Goal: Task Accomplishment & Management: Use online tool/utility

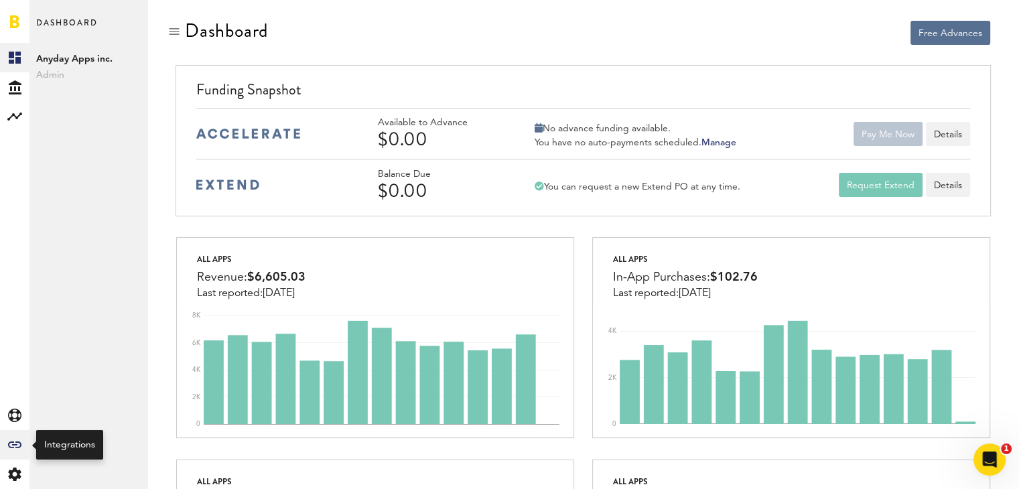
click at [14, 443] on icon at bounding box center [14, 444] width 13 height 7
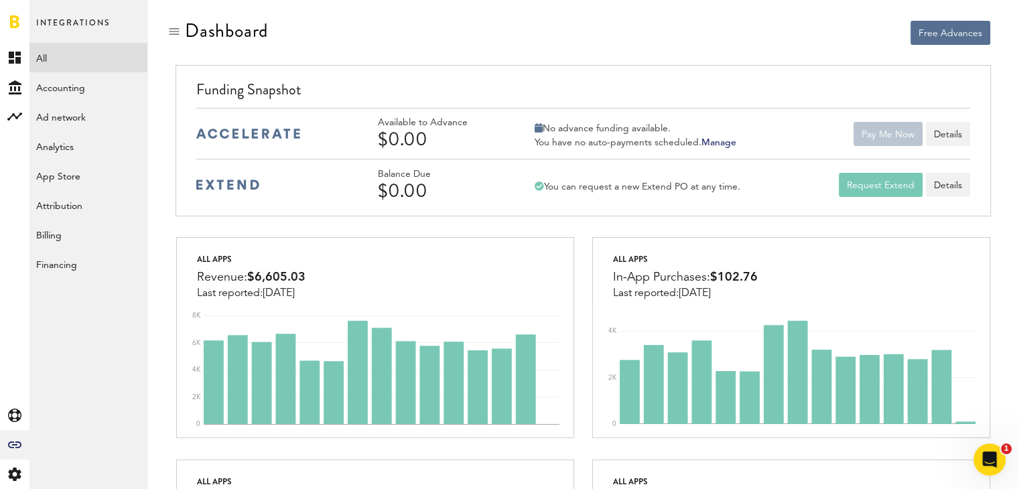
click at [49, 68] on link "All" at bounding box center [88, 57] width 118 height 29
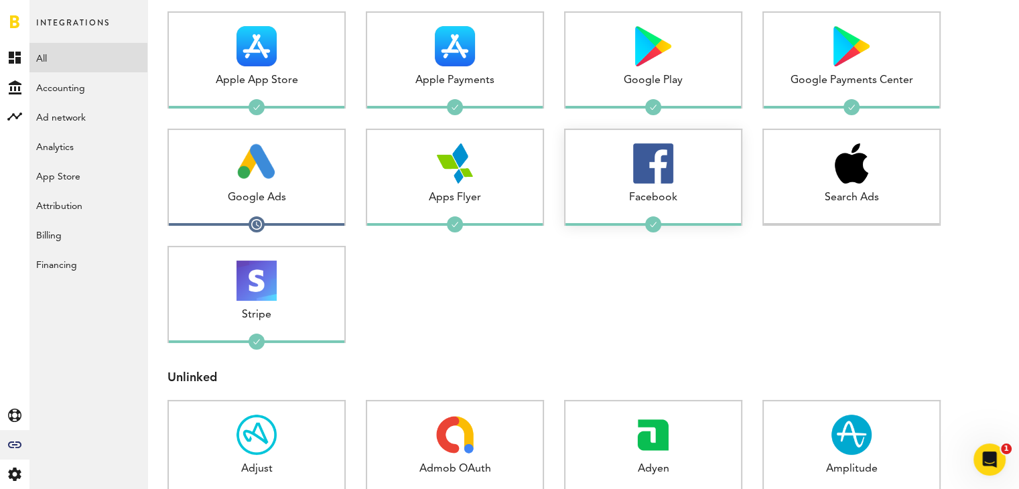
scroll to position [166, 0]
click at [297, 190] on div "Google Ads" at bounding box center [256, 197] width 175 height 15
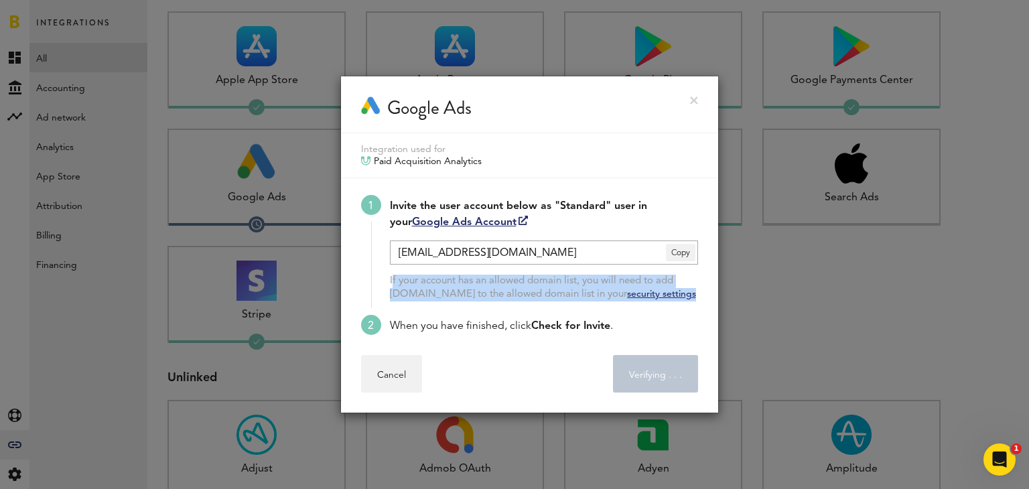
drag, startPoint x: 689, startPoint y: 298, endPoint x: 385, endPoint y: 281, distance: 303.9
click at [385, 281] on li "Invite the user account below as "Standard" user in your Google Ads Account [EM…" at bounding box center [529, 255] width 337 height 120
copy div "If your account has an allowed domain list, you will need to add [DOMAIN_NAME] …"
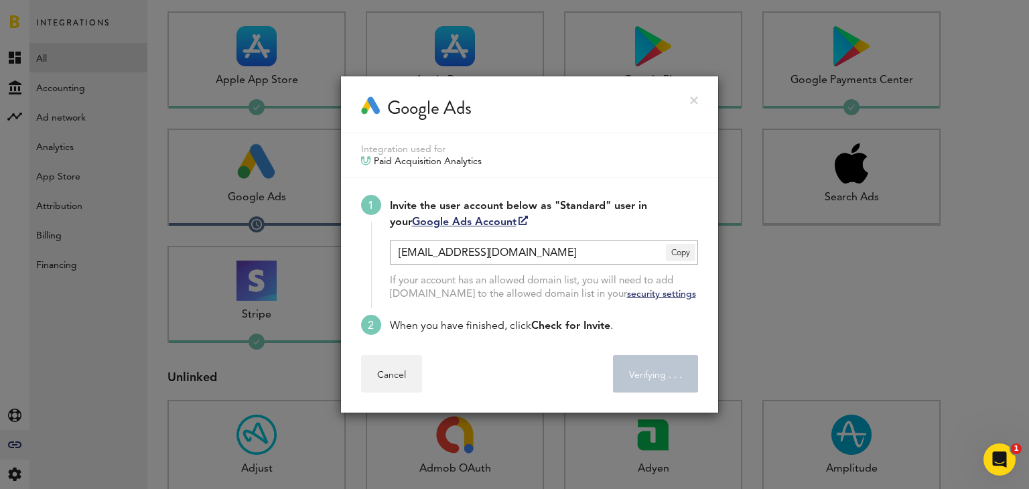
click at [657, 317] on li "When you have finished, click Check for Invite ." at bounding box center [529, 325] width 337 height 20
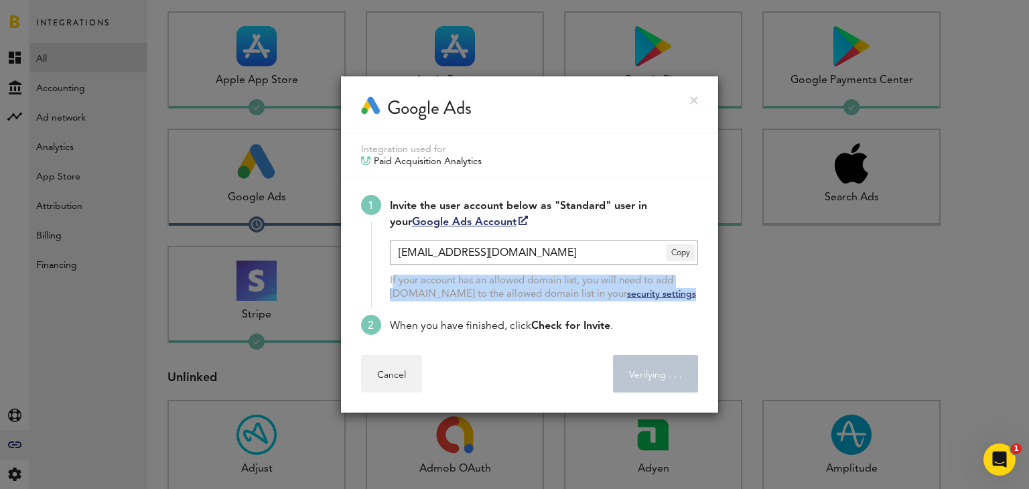
drag, startPoint x: 686, startPoint y: 296, endPoint x: 386, endPoint y: 282, distance: 300.4
click at [386, 282] on li "Invite the user account below as "Standard" user in your Google Ads Account [EM…" at bounding box center [529, 255] width 337 height 120
copy div "If your account has an allowed domain list, you will need to add [DOMAIN_NAME] …"
click at [697, 100] on link at bounding box center [694, 100] width 8 height 8
